Goal: Information Seeking & Learning: Find specific fact

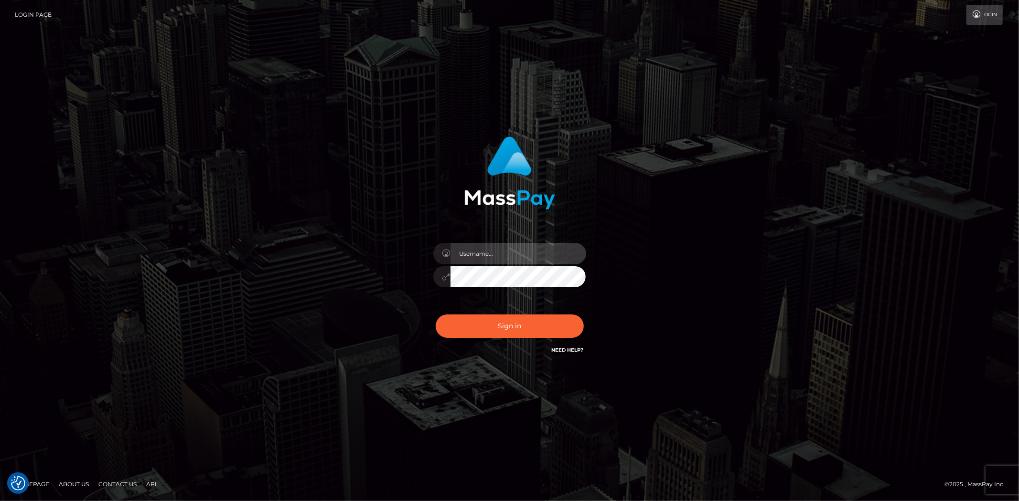
click at [471, 243] on input "text" at bounding box center [518, 253] width 136 height 21
type input "Bern.Spree"
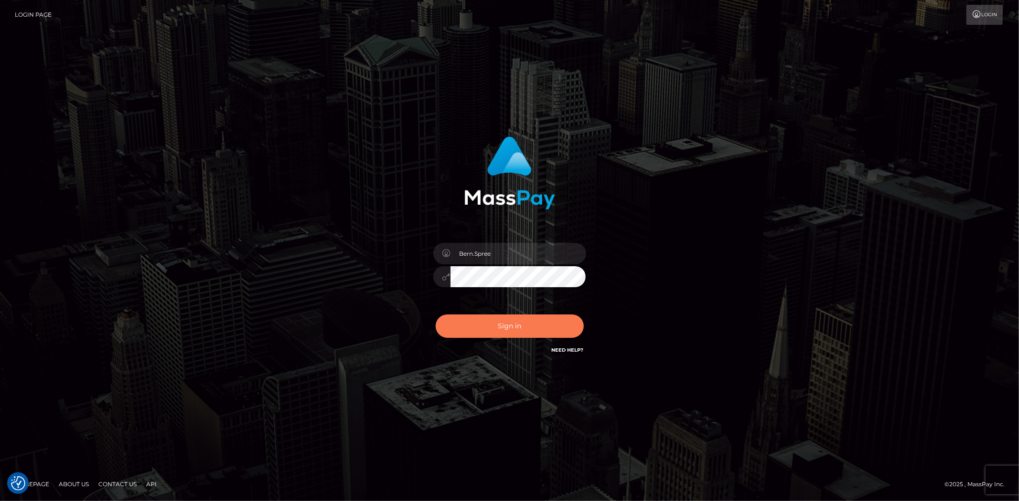
click at [476, 319] on button "Sign in" at bounding box center [510, 326] width 148 height 23
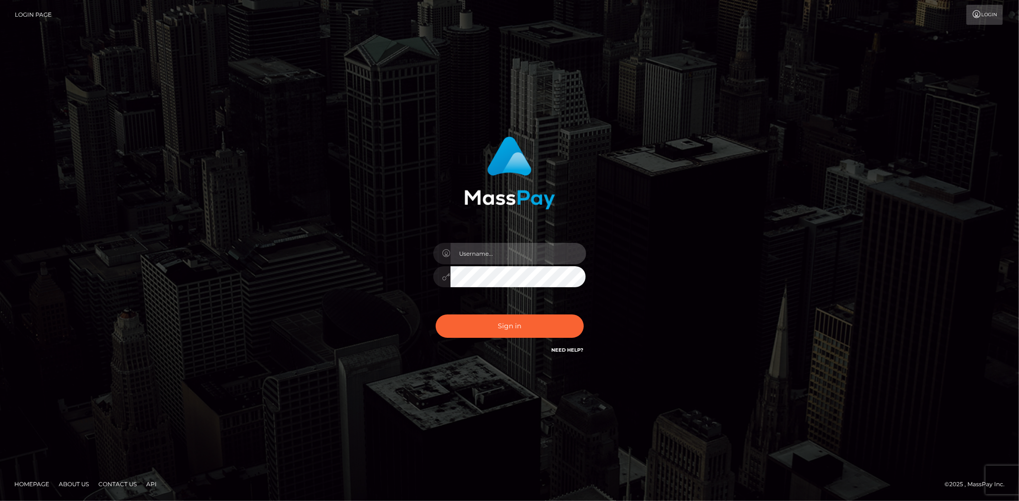
drag, startPoint x: 489, startPoint y: 257, endPoint x: 493, endPoint y: 263, distance: 7.8
click at [489, 257] on input "text" at bounding box center [518, 253] width 136 height 21
type input "Bern.Spree"
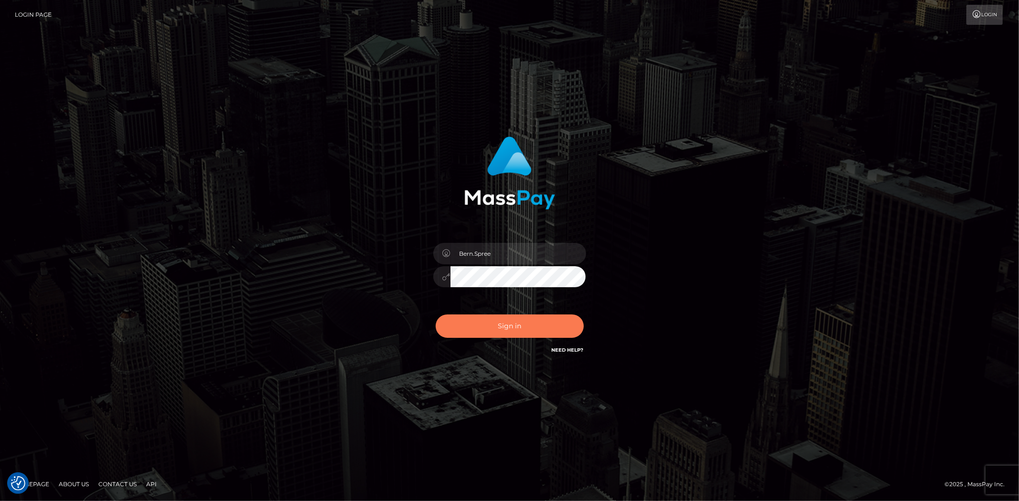
click at [493, 323] on button "Sign in" at bounding box center [510, 326] width 148 height 23
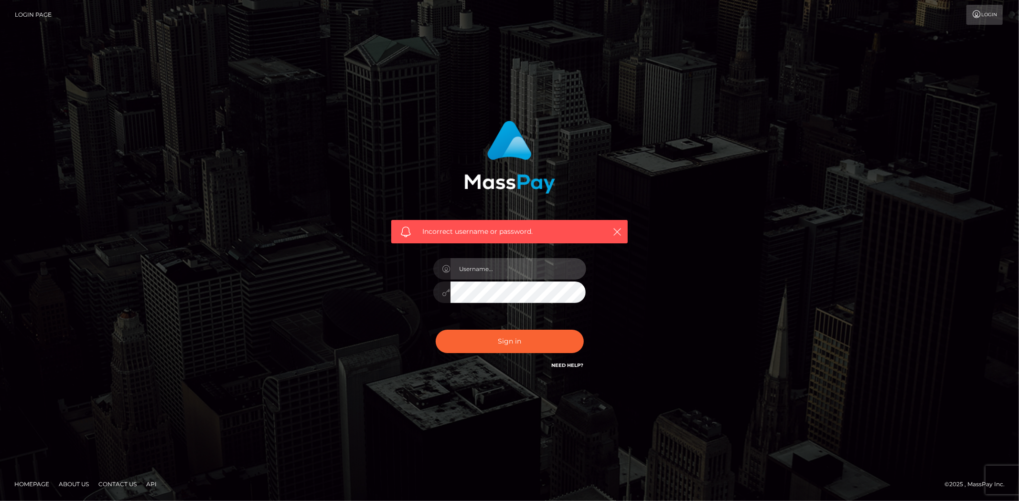
click at [507, 266] on input "text" at bounding box center [518, 268] width 136 height 21
type input "Bern.Spree"
click at [486, 335] on button "Sign in" at bounding box center [510, 341] width 148 height 23
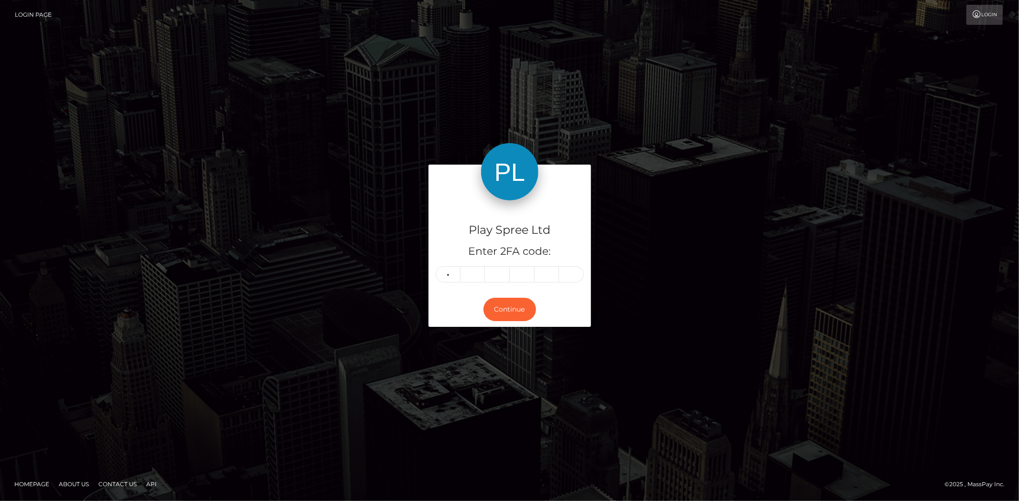
type input "0"
type input "5"
type input "2"
type input "8"
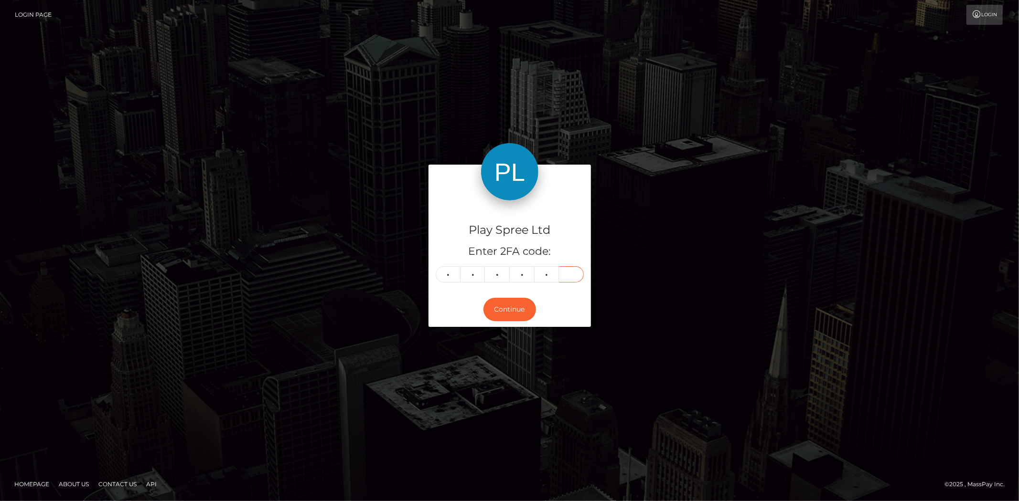
type input "2"
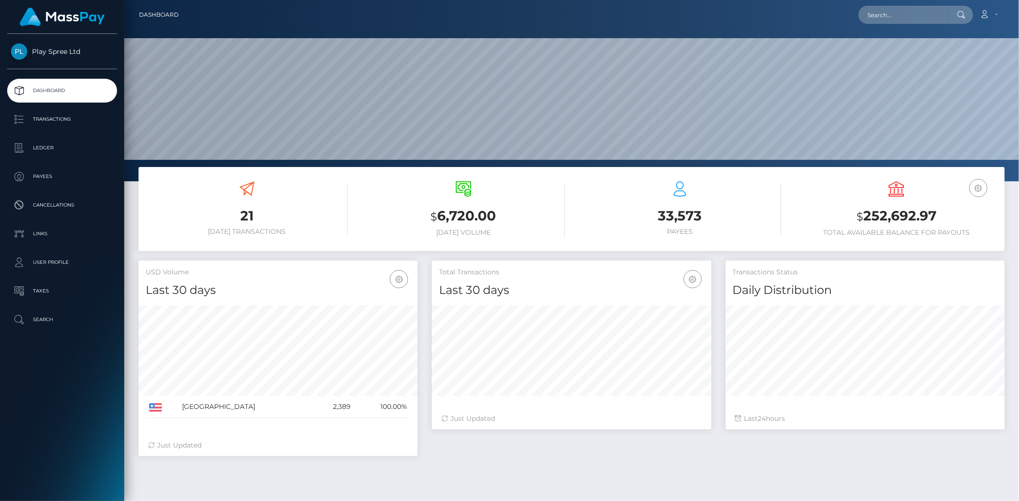
scroll to position [169, 279]
click at [871, 12] on input "text" at bounding box center [903, 15] width 90 height 18
paste input "329445"
type input "329445"
click at [911, 53] on link "DEBBIE ELAINE HOLAN" at bounding box center [896, 50] width 76 height 18
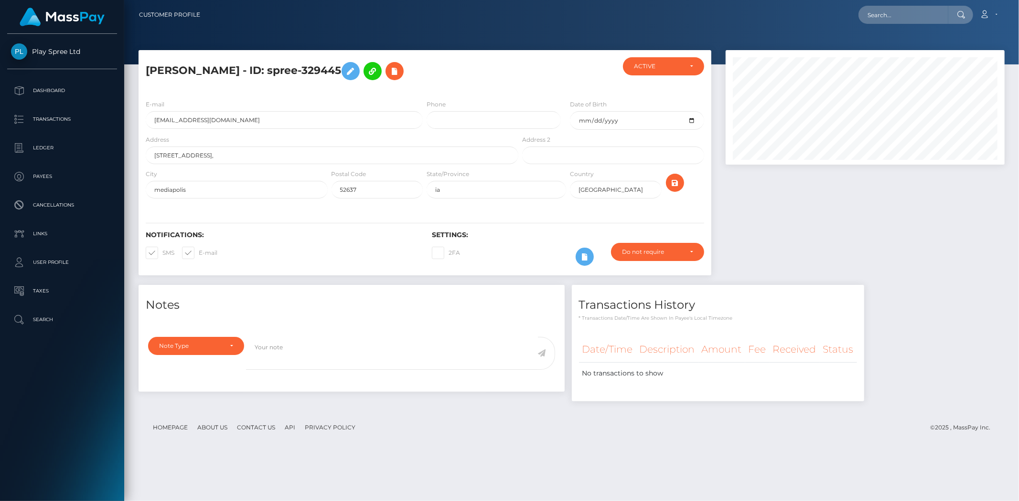
scroll to position [115, 279]
click at [867, 19] on input "text" at bounding box center [903, 15] width 90 height 18
paste input "329445"
type input "329445"
click at [888, 44] on link "[PERSON_NAME]" at bounding box center [896, 50] width 76 height 18
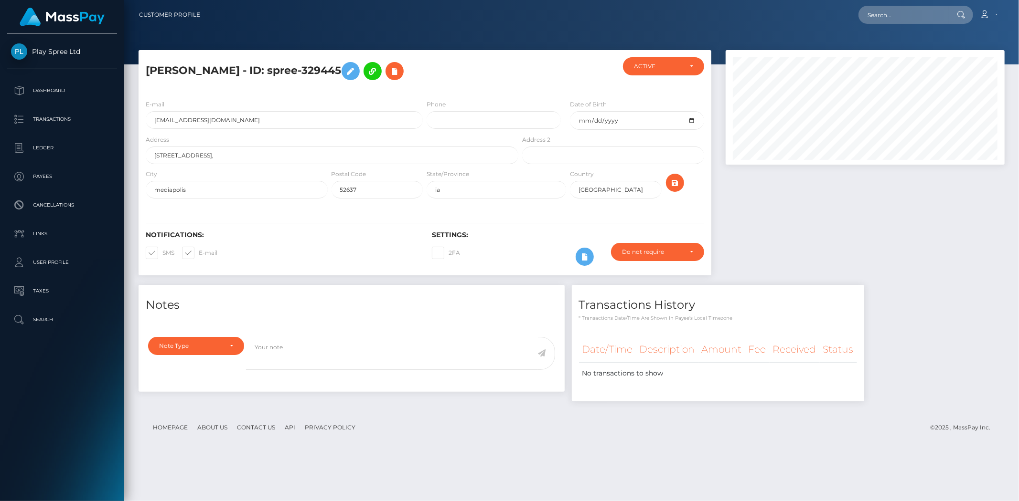
scroll to position [115, 279]
drag, startPoint x: 301, startPoint y: 73, endPoint x: 379, endPoint y: 72, distance: 77.9
click at [379, 72] on h5 "[PERSON_NAME] - ID: spree-329445" at bounding box center [329, 71] width 367 height 28
copy h5 "spree-329445"
click at [410, 85] on h5 "[PERSON_NAME] - ID: spree-329445" at bounding box center [329, 71] width 367 height 28
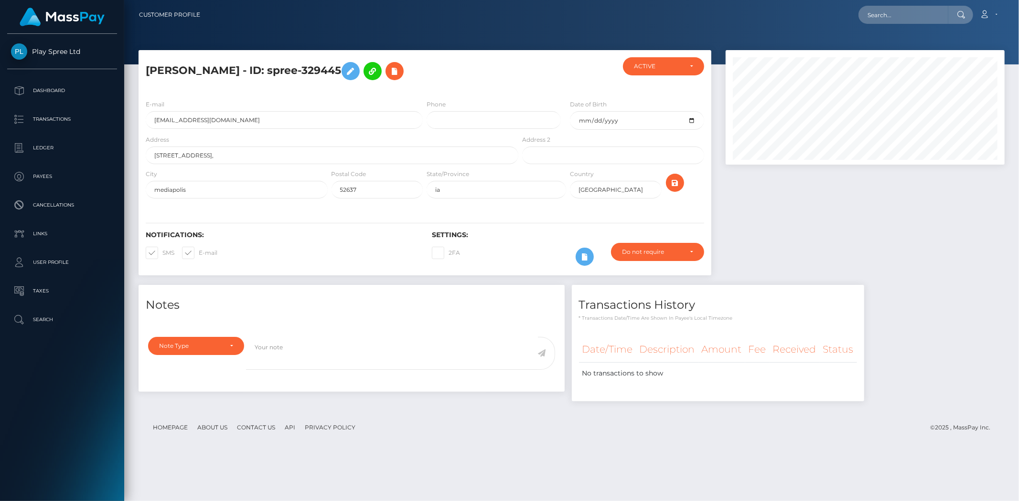
drag, startPoint x: 337, startPoint y: 67, endPoint x: 376, endPoint y: 68, distance: 38.7
click at [376, 68] on h5 "[PERSON_NAME] - ID: spree-329445" at bounding box center [329, 71] width 367 height 28
copy h5 "329445"
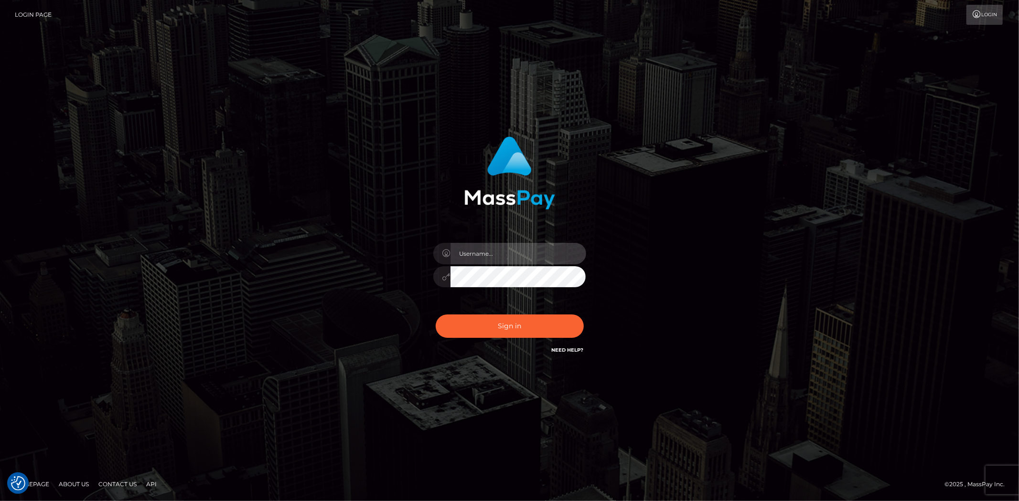
click at [457, 249] on input "text" at bounding box center [518, 253] width 136 height 21
type input "Bern.Spree"
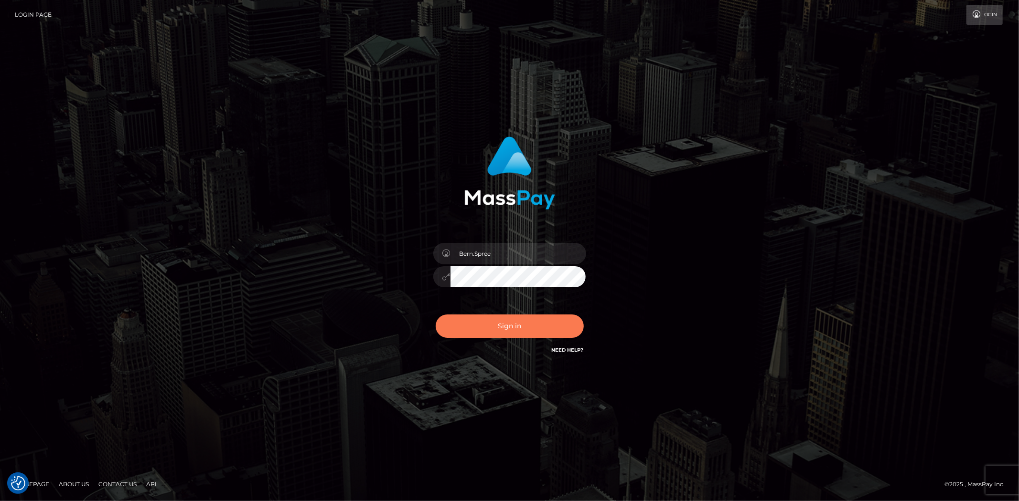
click at [484, 334] on button "Sign in" at bounding box center [510, 326] width 148 height 23
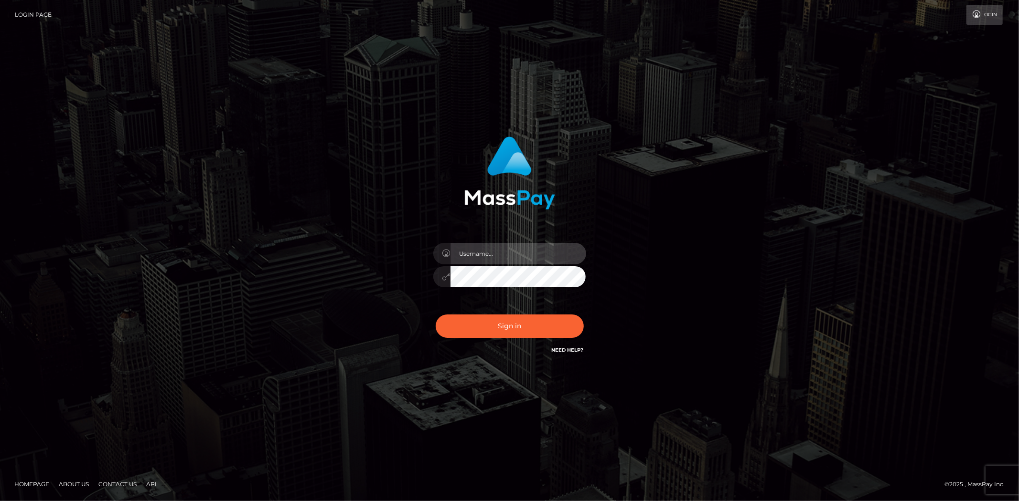
click at [476, 258] on input "text" at bounding box center [518, 253] width 136 height 21
type input "Bern.Spree"
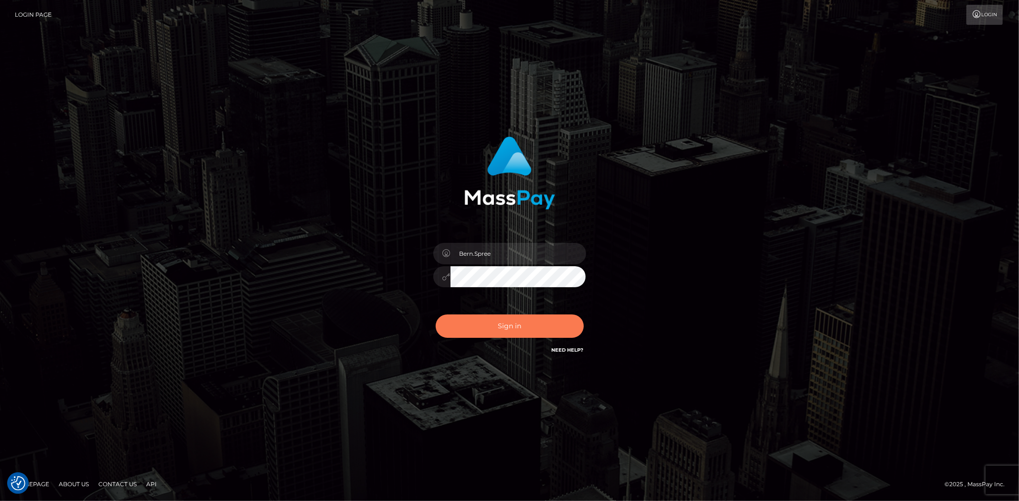
click at [483, 321] on button "Sign in" at bounding box center [510, 326] width 148 height 23
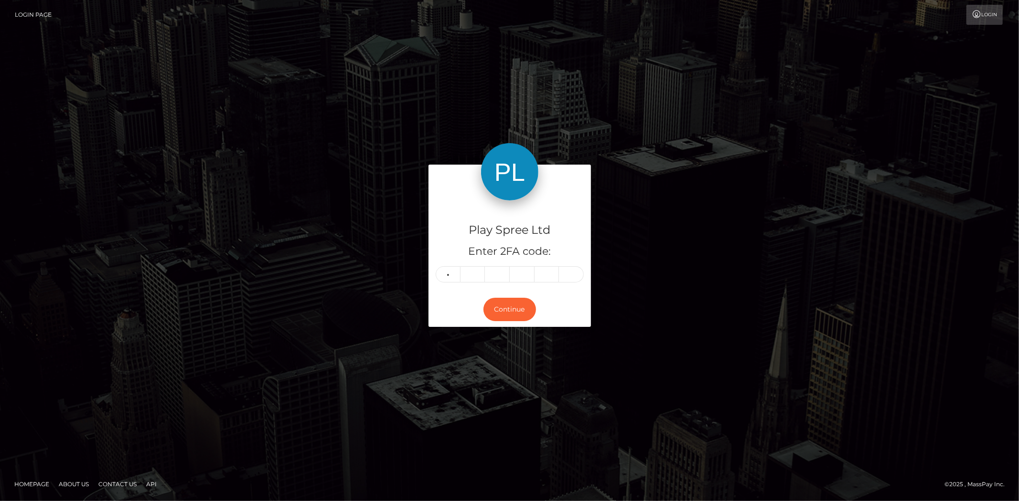
type input "1"
type input "4"
type input "3"
type input "6"
type input "3"
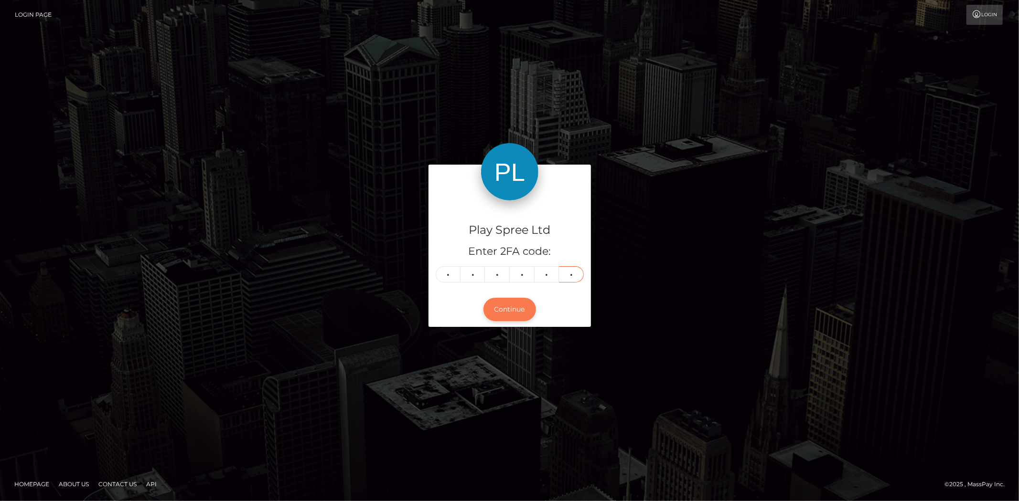
type input "2"
click at [516, 319] on button "Continue" at bounding box center [509, 309] width 53 height 23
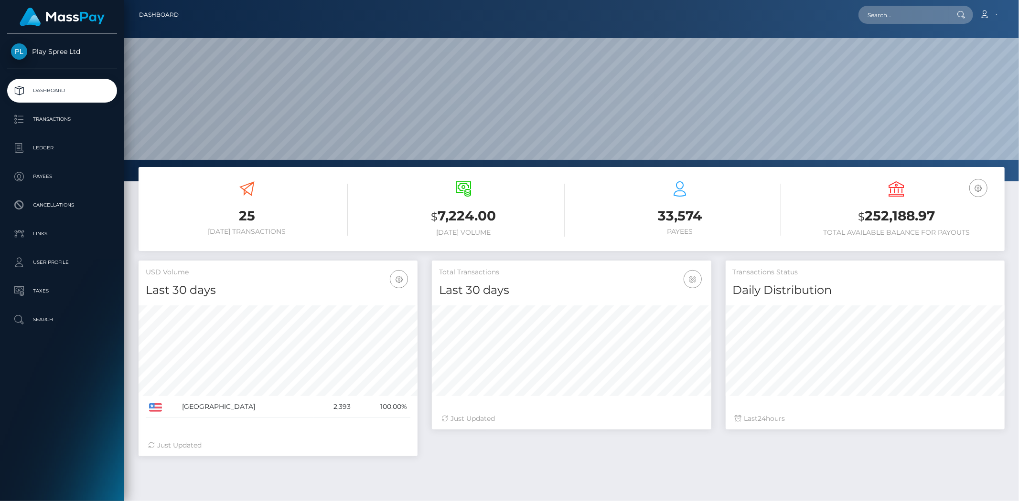
scroll to position [169, 279]
click at [896, 7] on input "text" at bounding box center [903, 15] width 90 height 18
paste input "1436095"
type input "1436095"
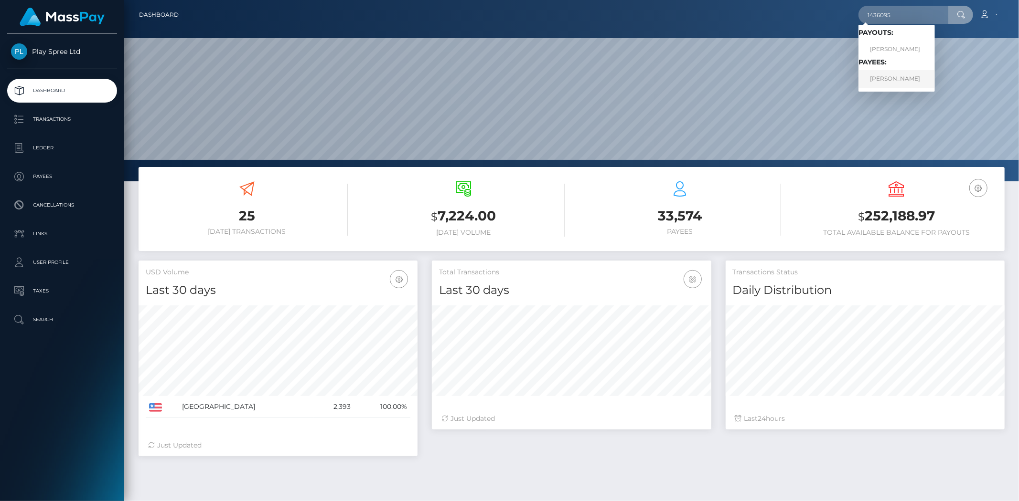
click at [882, 76] on link "ANGEL MACIAS" at bounding box center [896, 79] width 76 height 18
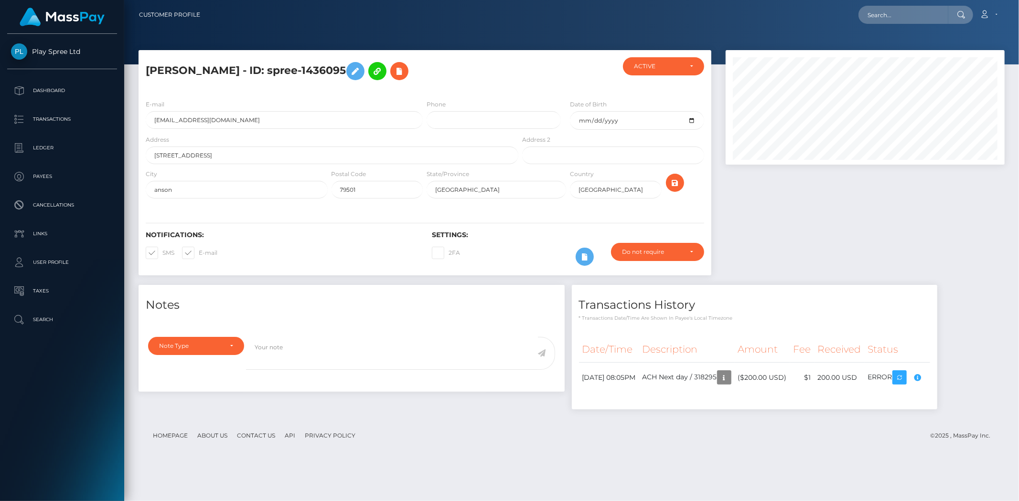
scroll to position [115, 279]
click at [944, 378] on div "Compliance review required. Please provide a recent bank statement using the se…" at bounding box center [904, 370] width 96 height 58
drag, startPoint x: 256, startPoint y: 70, endPoint x: 336, endPoint y: 68, distance: 79.8
click at [336, 68] on h5 "[PERSON_NAME] - ID: spree-1436095" at bounding box center [329, 71] width 367 height 28
copy h5 "spree-1436095"
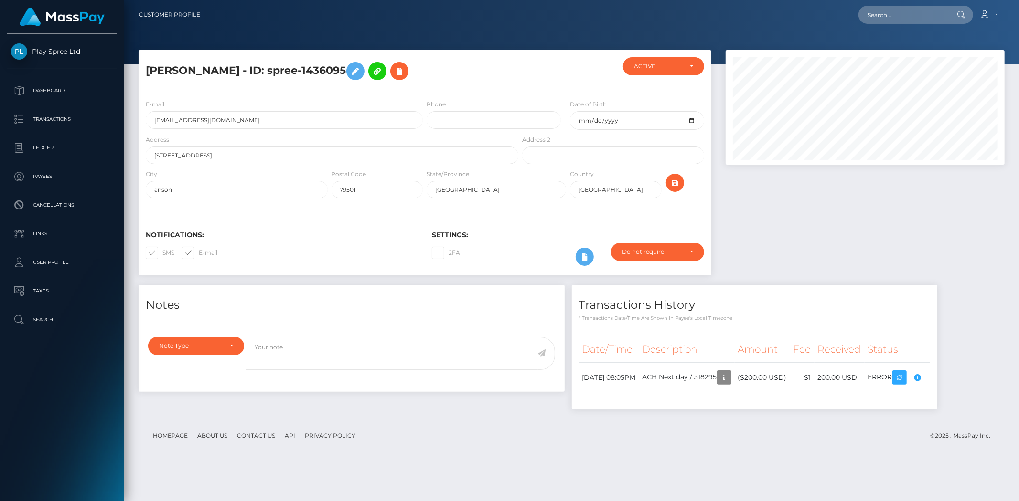
click at [585, 466] on div "[PERSON_NAME] - ID: spree-1436095 ACTIVE" at bounding box center [571, 271] width 894 height 443
click at [945, 378] on div "Compliance review required. Please provide a recent bank statement using the se…" at bounding box center [904, 370] width 96 height 58
click at [946, 378] on body "Play Spree Ltd Dashboard Transactions Ledger Payees Cancellations" at bounding box center [509, 250] width 1019 height 501
drag, startPoint x: 895, startPoint y: 20, endPoint x: 828, endPoint y: 12, distance: 67.8
click at [828, 12] on div "Loading... Loading... Account Edit Profile Logout" at bounding box center [606, 15] width 796 height 20
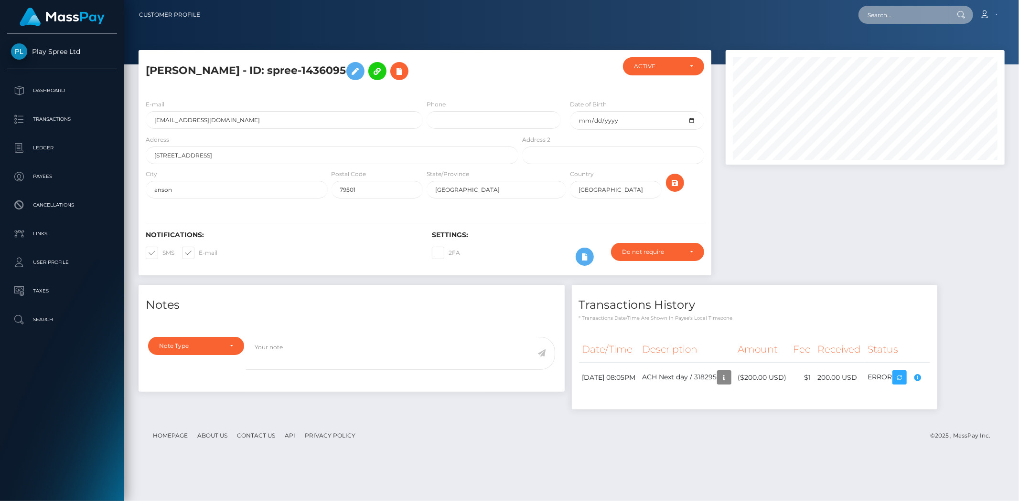
paste input "1436095"
type input "1436095"
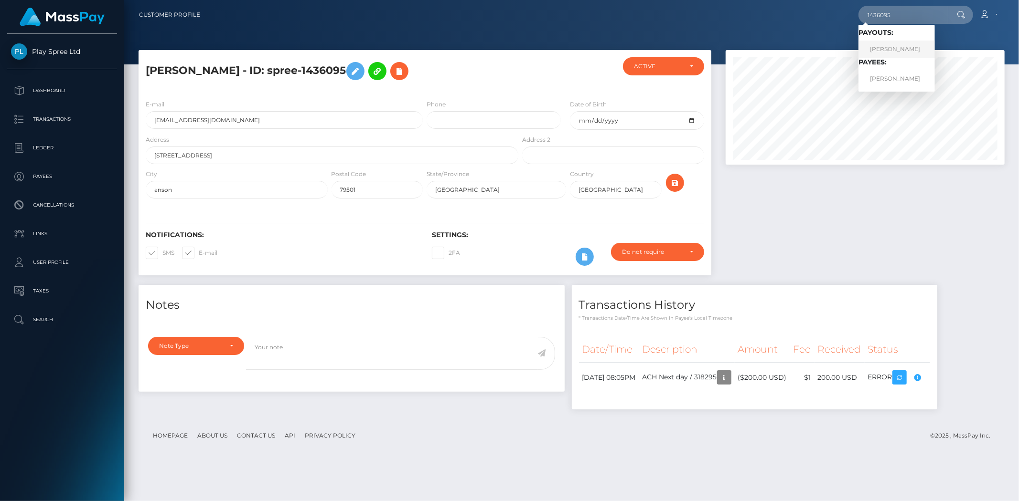
click at [891, 47] on link "[PERSON_NAME]" at bounding box center [896, 50] width 76 height 18
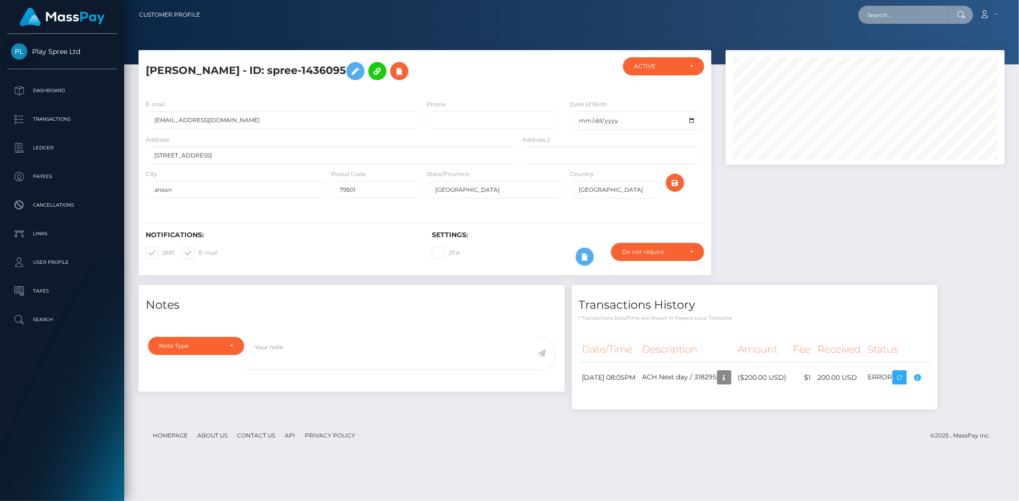
click at [886, 17] on input "text" at bounding box center [903, 15] width 90 height 18
paste input "1661277"
type input "1661277"
click at [894, 46] on link "[PERSON_NAME]" at bounding box center [896, 50] width 76 height 18
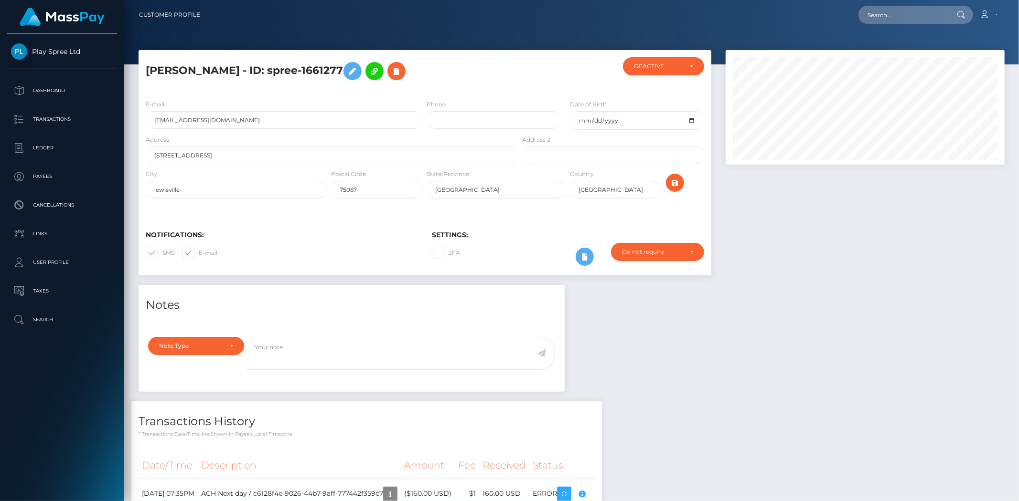
scroll to position [115, 279]
click at [247, 70] on h5 "[PERSON_NAME] - ID: spree-1661277" at bounding box center [329, 71] width 367 height 28
drag, startPoint x: 256, startPoint y: 71, endPoint x: 330, endPoint y: 66, distance: 74.2
click at [330, 66] on h5 "[PERSON_NAME] - ID: spree-1661277" at bounding box center [329, 71] width 367 height 28
copy h5 "spree-1661277"
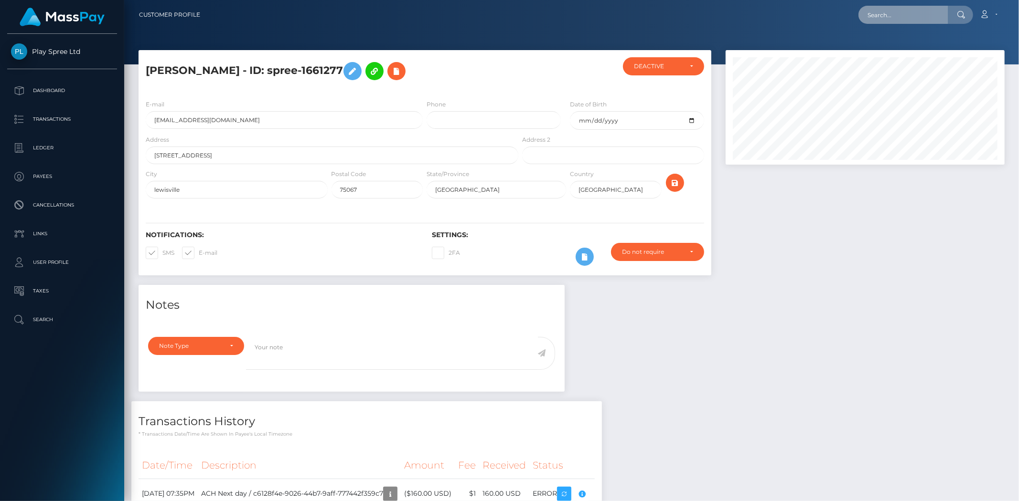
click at [892, 11] on input "text" at bounding box center [903, 15] width 90 height 18
paste input "1071864"
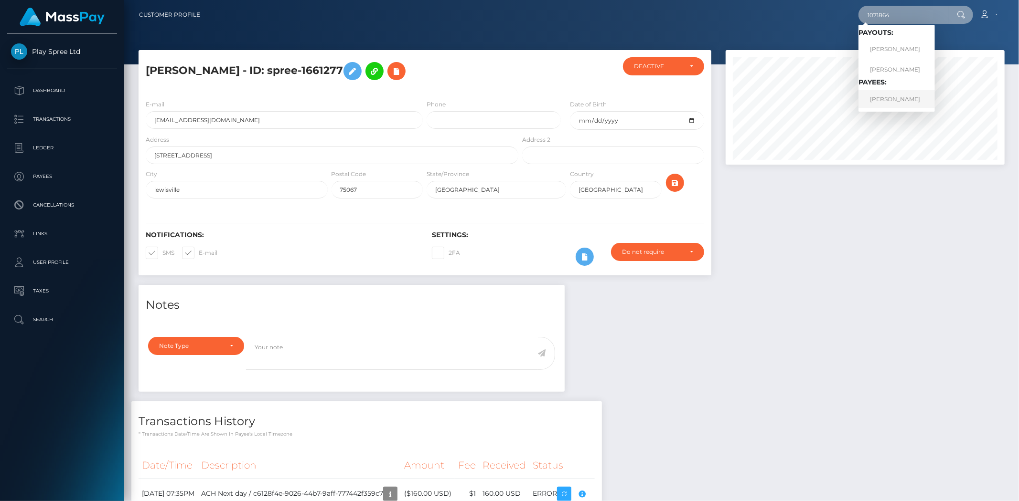
type input "1071864"
click at [884, 92] on link "[PERSON_NAME]" at bounding box center [896, 99] width 76 height 18
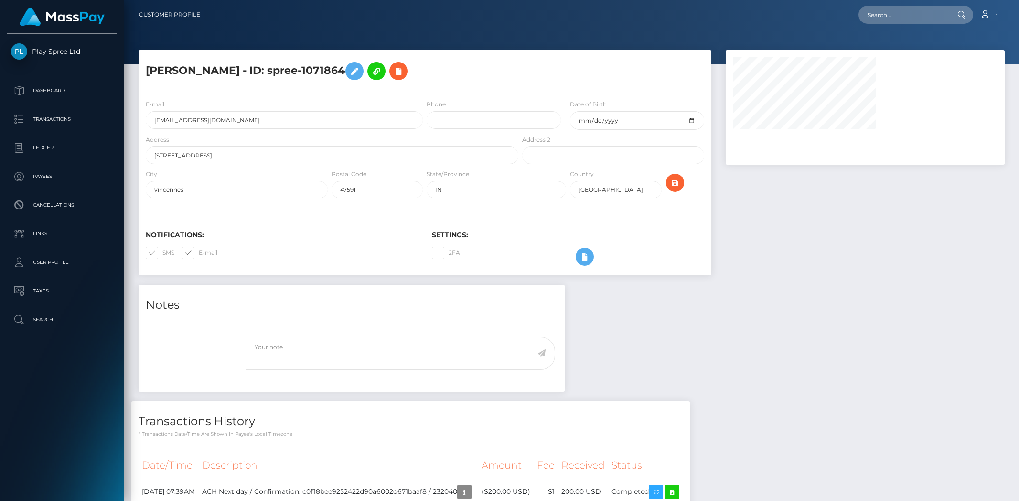
select select
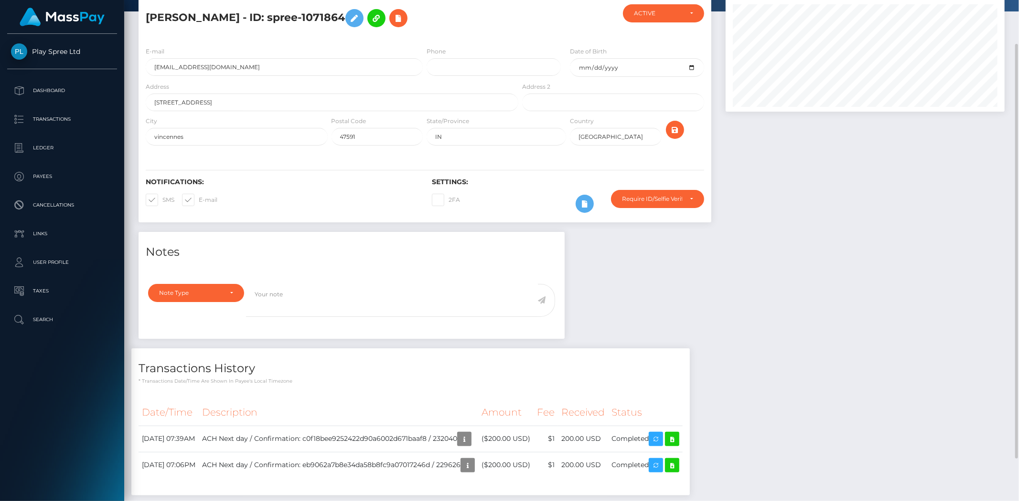
scroll to position [104, 0]
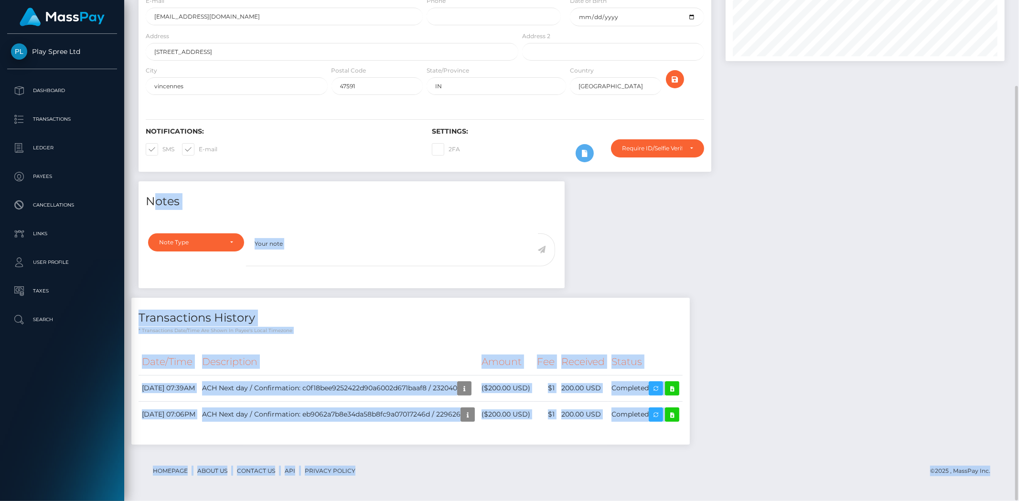
drag, startPoint x: 1018, startPoint y: 354, endPoint x: 997, endPoint y: 160, distance: 194.6
click at [1002, 168] on div "Customer Profile Loading... Loading..." at bounding box center [571, 250] width 894 height 501
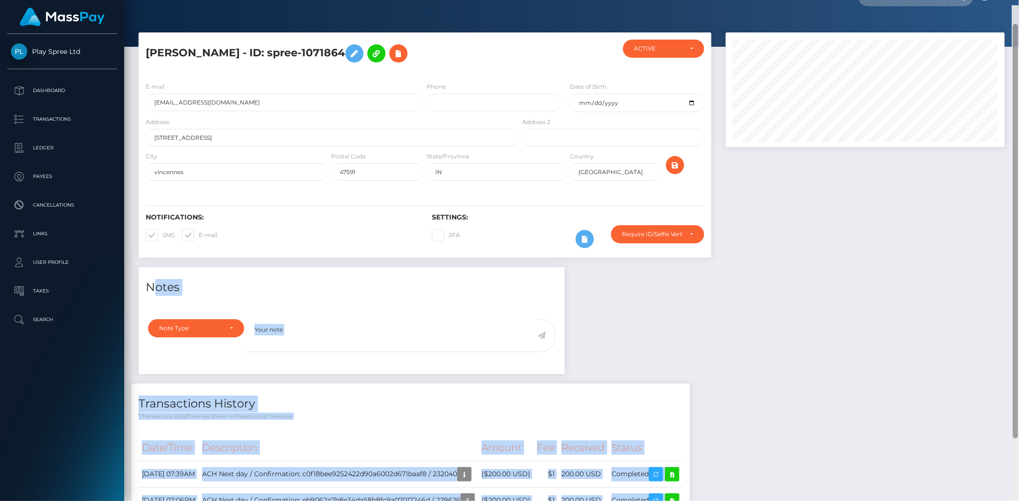
scroll to position [0, 0]
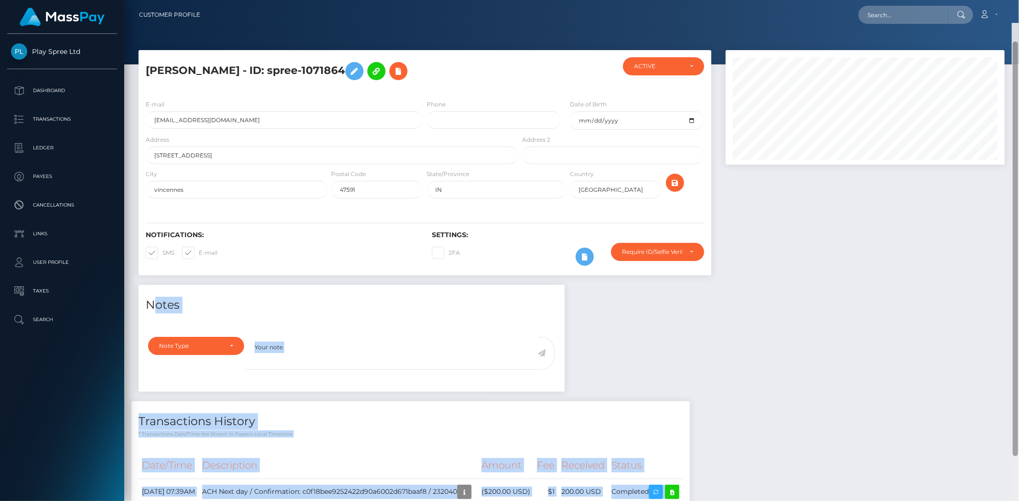
drag, startPoint x: 1016, startPoint y: 96, endPoint x: 1006, endPoint y: -3, distance: 100.3
click at [1006, 0] on html "Play Spree Ltd Dashboard Transactions Ledger Payees Cancellations" at bounding box center [509, 250] width 1019 height 501
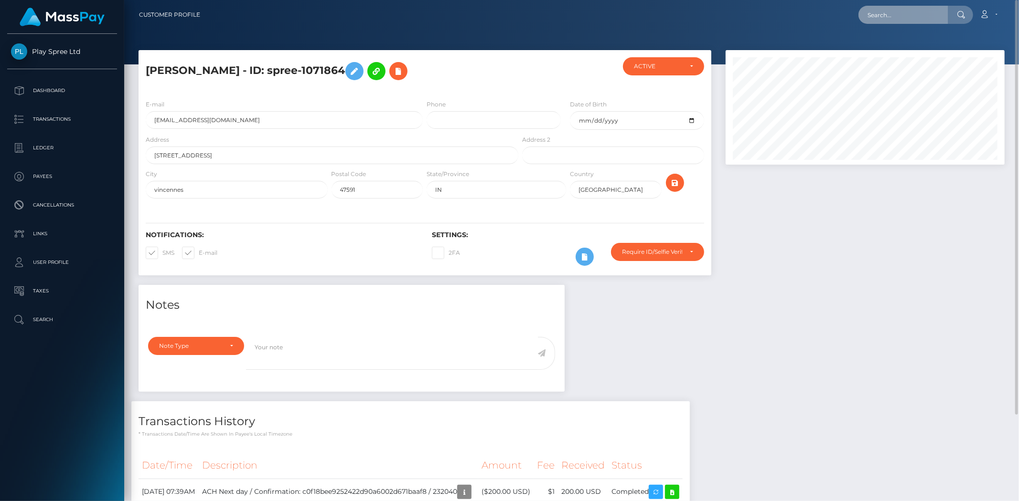
click at [872, 20] on input "text" at bounding box center [903, 15] width 90 height 18
paste input "405396"
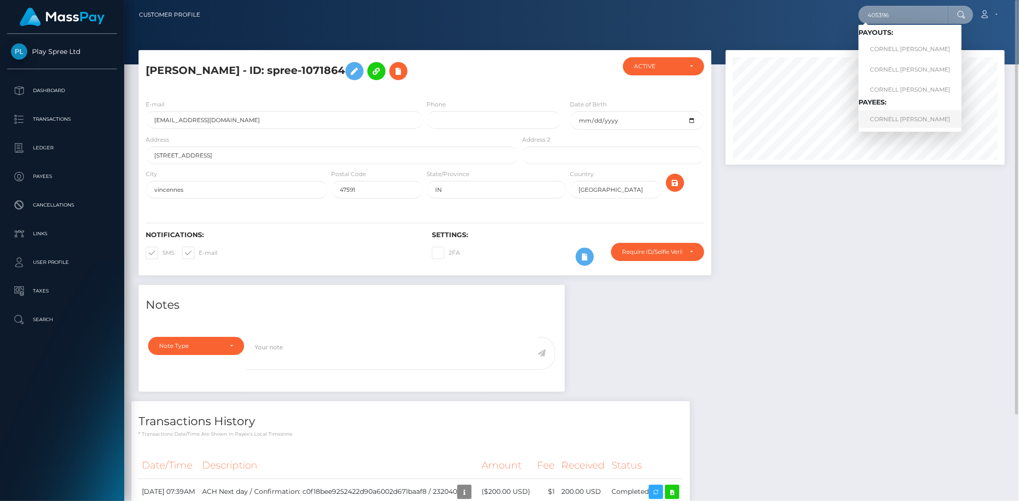
type input "405396"
click at [885, 110] on link "CORNELL ANTWIN RIDEOUT" at bounding box center [909, 119] width 103 height 18
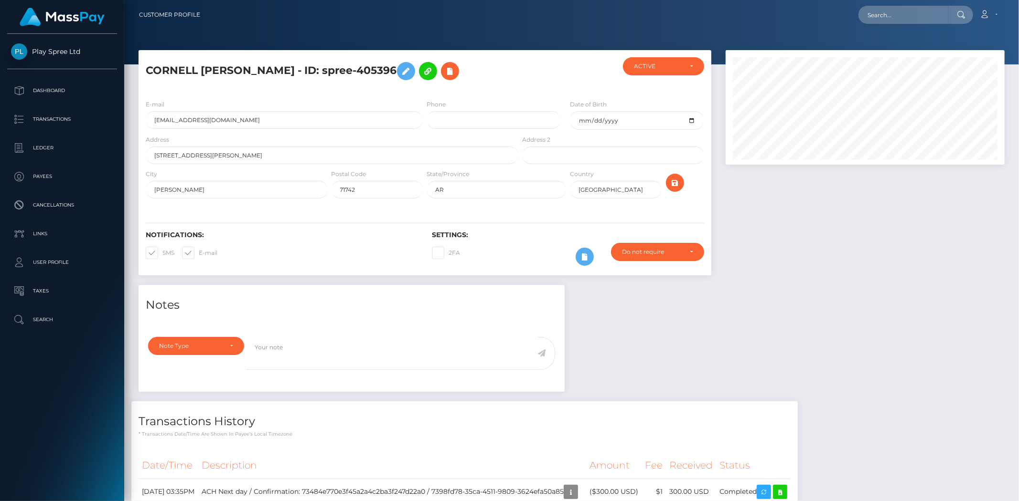
scroll to position [115, 279]
drag, startPoint x: 329, startPoint y: 70, endPoint x: 403, endPoint y: 70, distance: 74.0
click at [403, 70] on h5 "CORNELL ANTWIN RIDEOUT - ID: spree-405396" at bounding box center [329, 71] width 367 height 28
copy h5 "spree-405396"
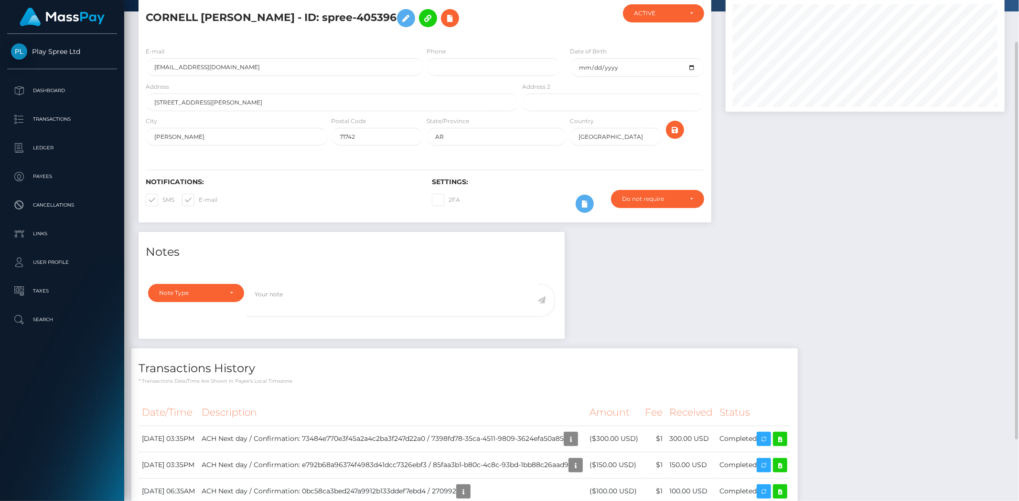
scroll to position [0, 0]
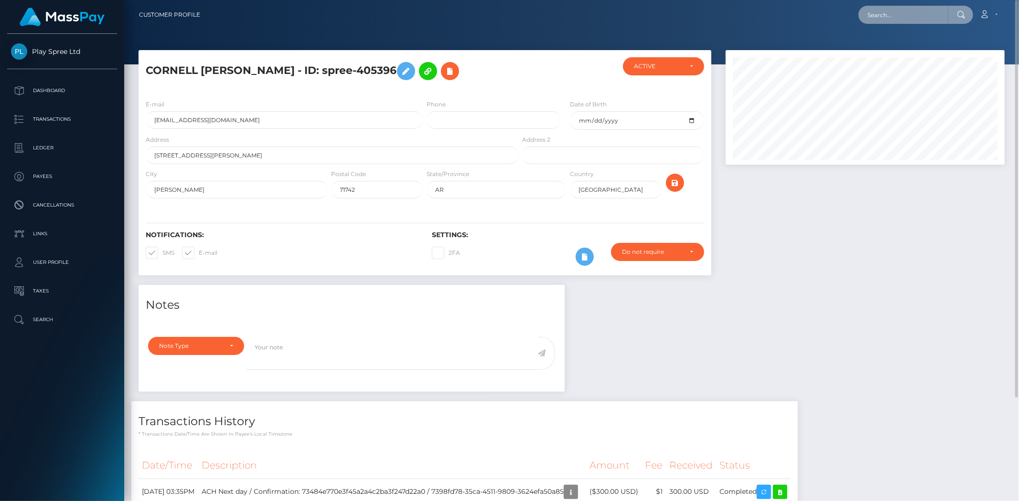
click at [892, 15] on input "text" at bounding box center [903, 15] width 90 height 18
paste input "126768"
type input "126768"
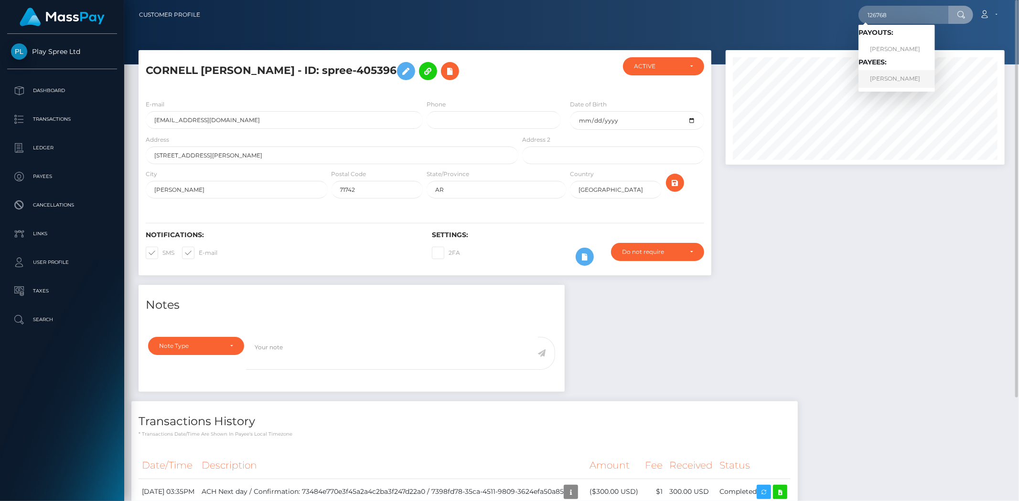
click at [886, 72] on link "LYNNE ARLENE ANDERSON" at bounding box center [896, 79] width 76 height 18
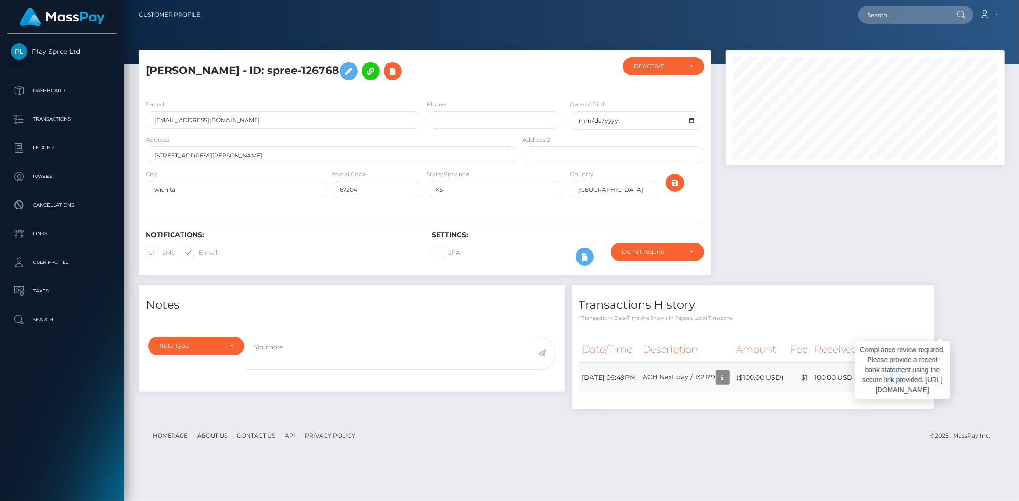
scroll to position [115, 279]
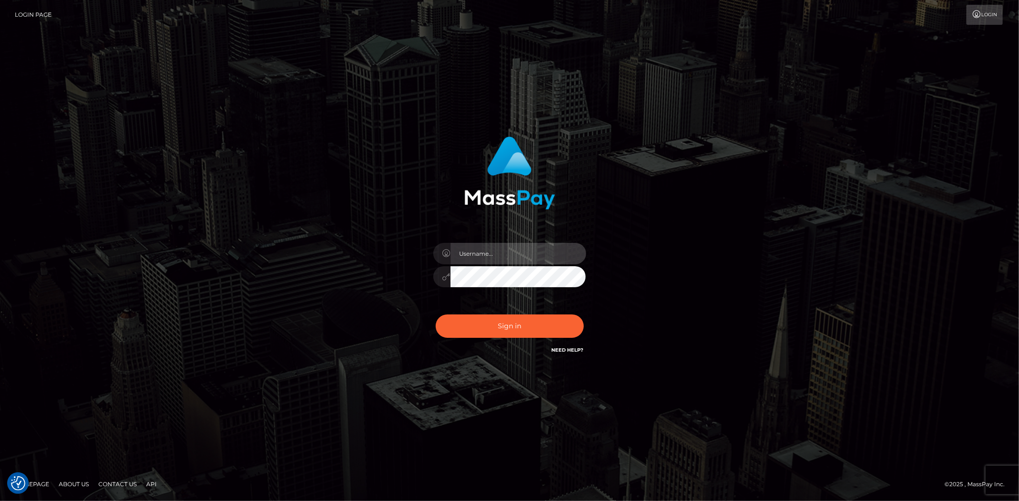
drag, startPoint x: 498, startPoint y: 254, endPoint x: 505, endPoint y: 264, distance: 12.7
click at [498, 254] on input "text" at bounding box center [518, 253] width 136 height 21
type input "Bern.Spree"
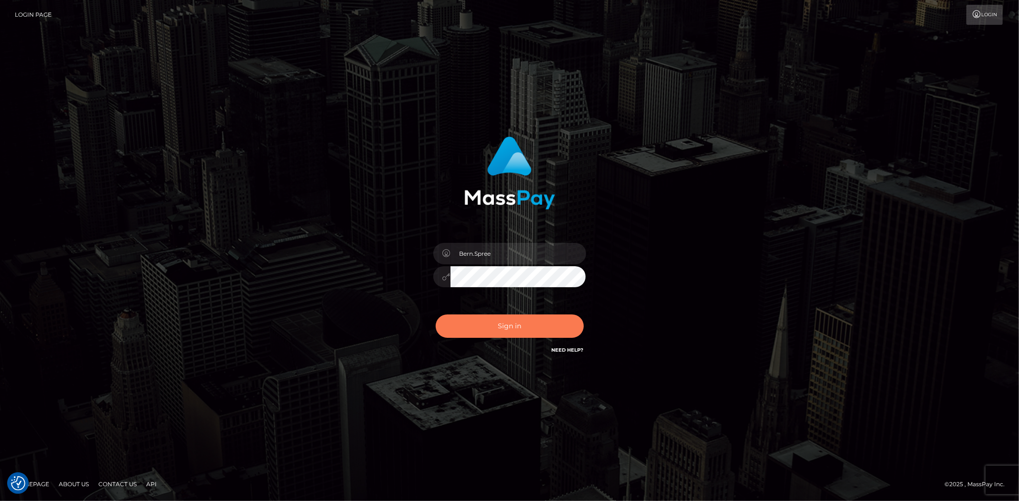
click at [493, 316] on button "Sign in" at bounding box center [510, 326] width 148 height 23
click at [481, 265] on div at bounding box center [509, 272] width 167 height 73
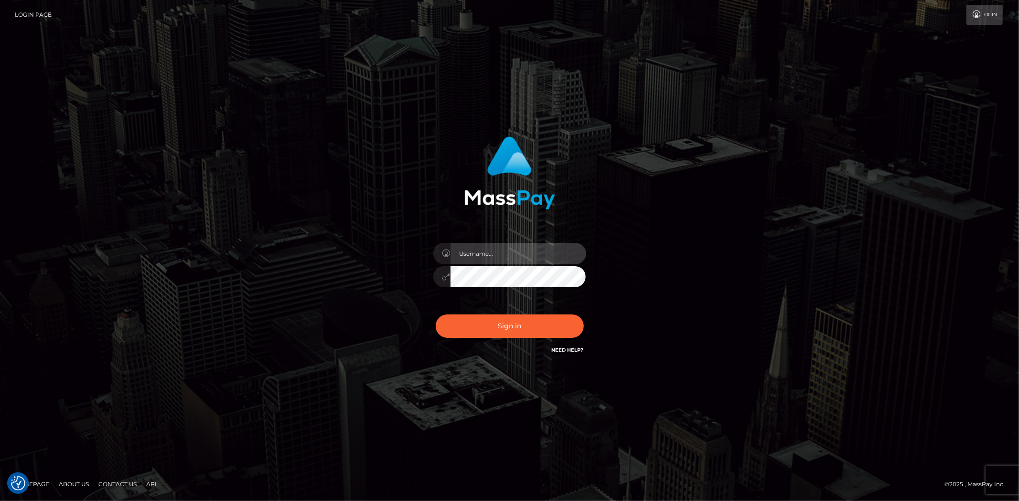
click at [490, 254] on input "text" at bounding box center [518, 253] width 136 height 21
type input "Bern.Spree"
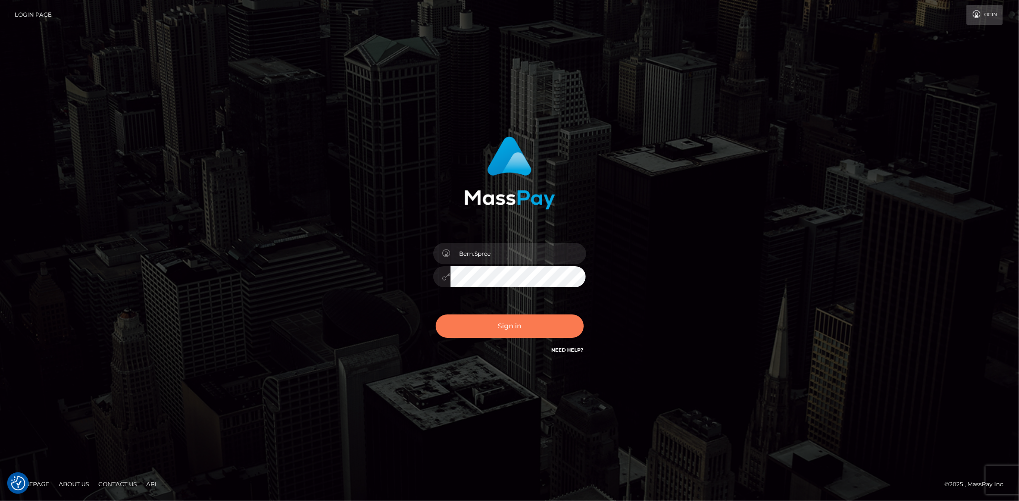
click at [511, 327] on button "Sign in" at bounding box center [510, 326] width 148 height 23
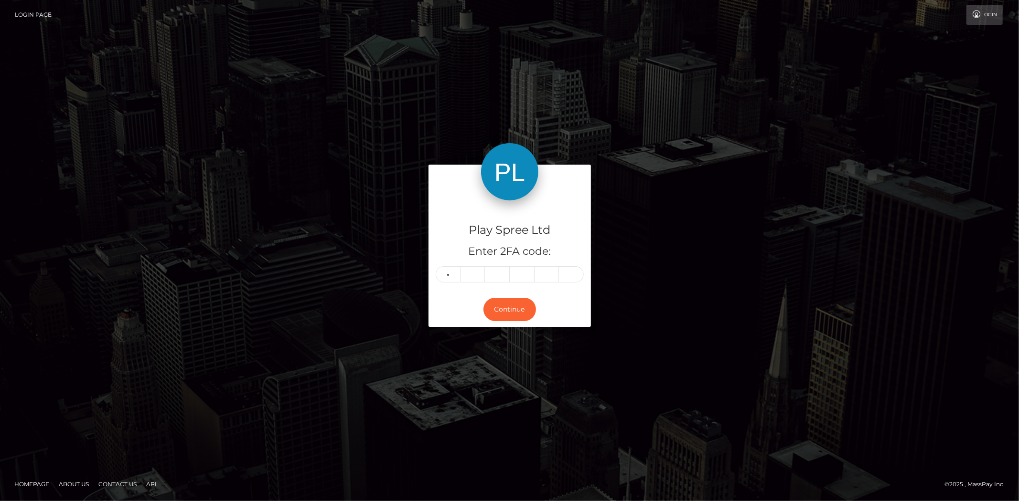
type input "7"
type input "6"
type input "9"
type input "5"
type input "4"
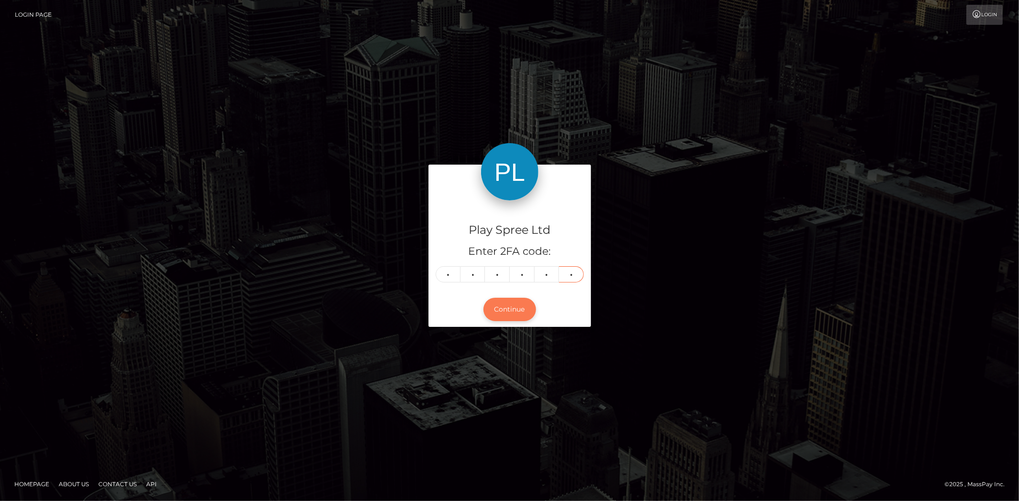
type input "0"
click at [493, 301] on button "Continue" at bounding box center [509, 309] width 53 height 23
click at [518, 316] on button "Continue" at bounding box center [509, 309] width 53 height 23
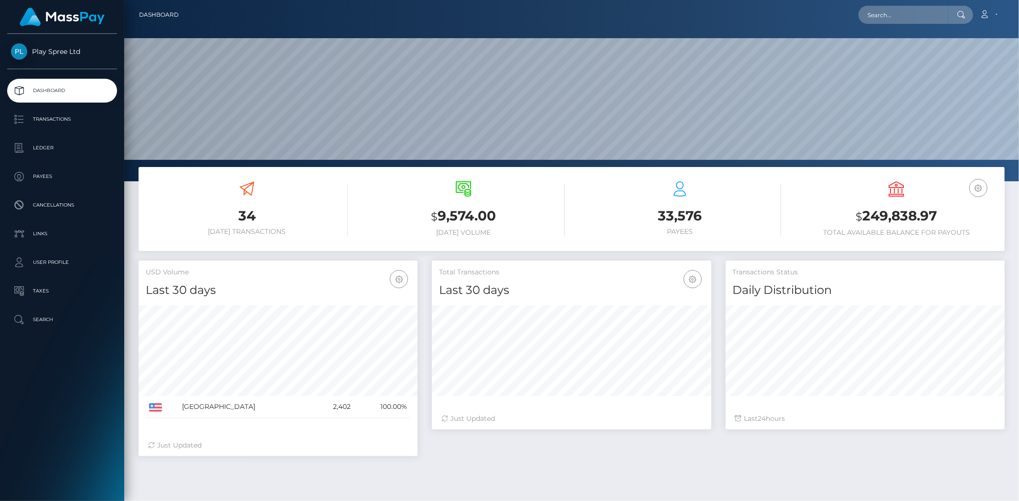
scroll to position [169, 279]
click at [881, 21] on input "text" at bounding box center [903, 15] width 90 height 18
paste input "908065"
type input "908065"
click at [895, 51] on link "[PERSON_NAME]" at bounding box center [896, 50] width 76 height 18
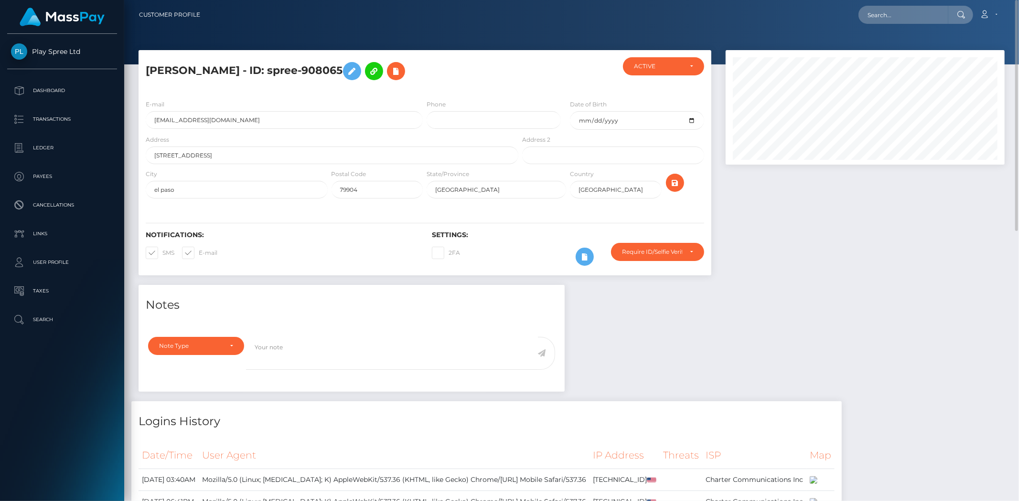
drag, startPoint x: 356, startPoint y: 70, endPoint x: 430, endPoint y: 65, distance: 74.2
click at [430, 65] on h5 "[PERSON_NAME] - ID: spree-908065" at bounding box center [329, 71] width 367 height 28
copy h5 "spree-908065"
click at [895, 22] on input "text" at bounding box center [903, 15] width 90 height 18
paste input "629381"
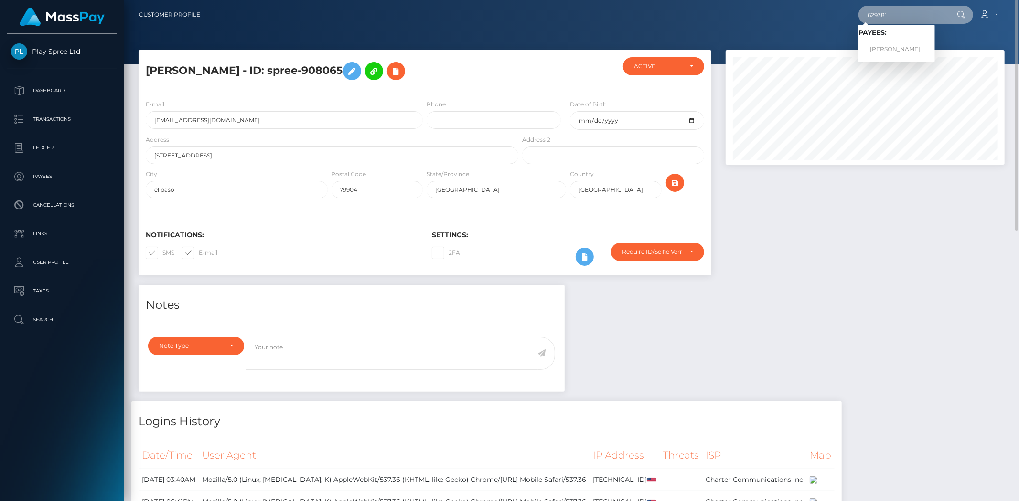
type input "629381"
click at [895, 48] on link "[PERSON_NAME]" at bounding box center [896, 50] width 76 height 18
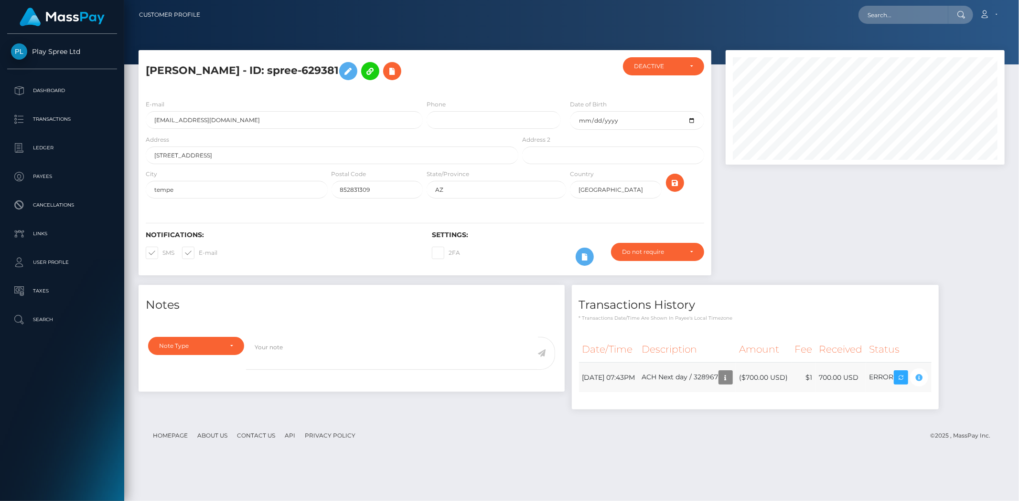
scroll to position [115, 279]
drag, startPoint x: 266, startPoint y: 68, endPoint x: 337, endPoint y: 65, distance: 71.2
click at [337, 65] on h5 "[PERSON_NAME] - ID: spree-629381" at bounding box center [329, 71] width 367 height 28
copy h5 "spree-629381"
